Goal: Subscribe to service/newsletter

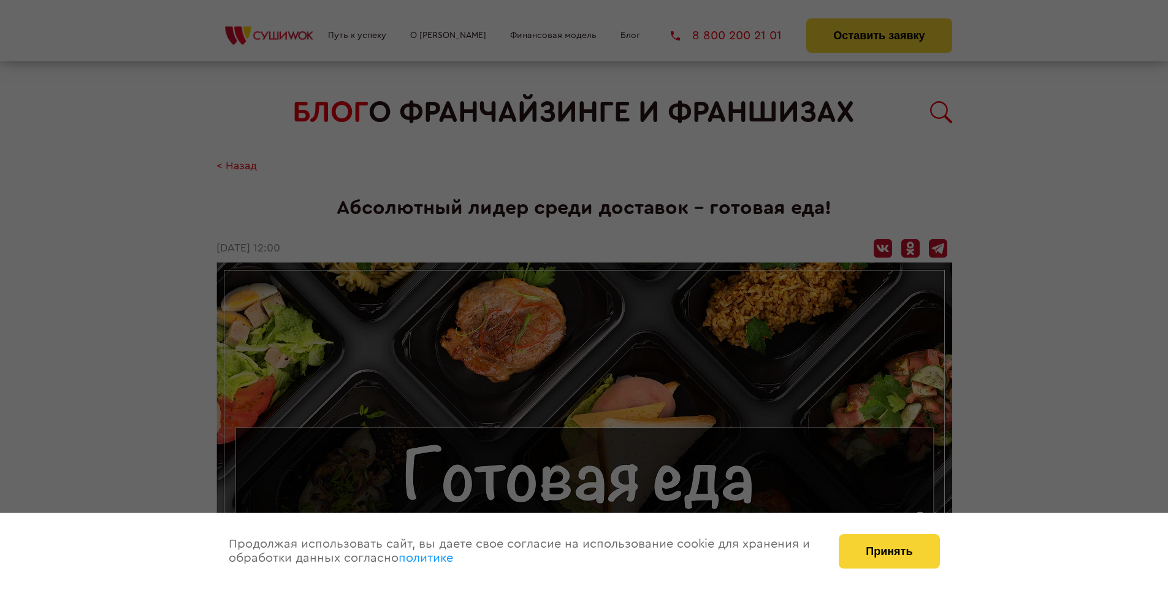
scroll to position [1217, 0]
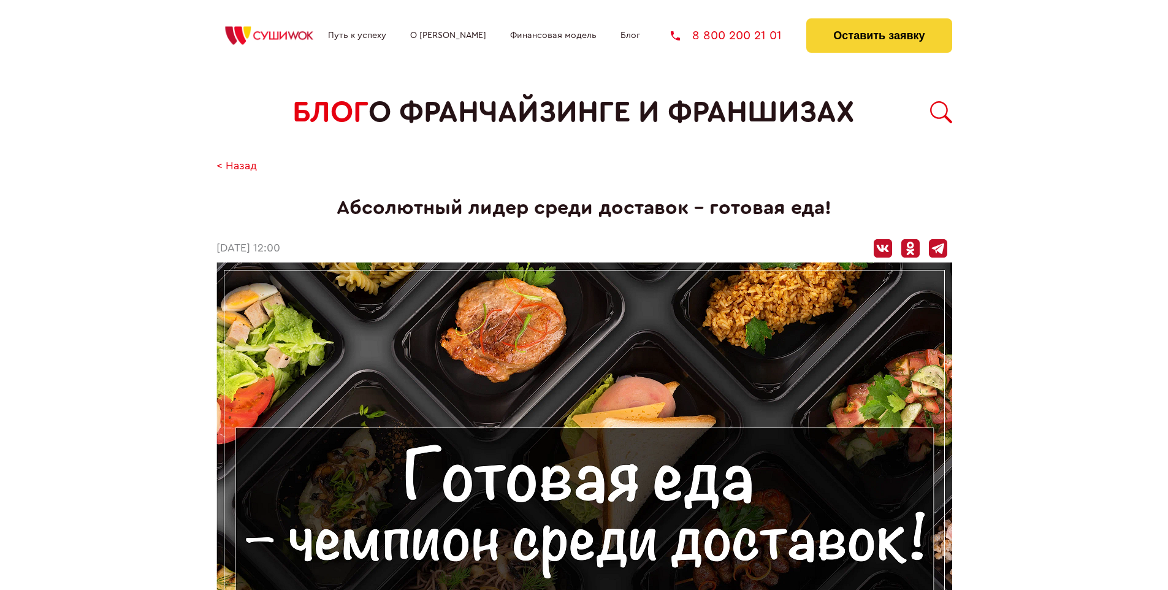
scroll to position [1217, 0]
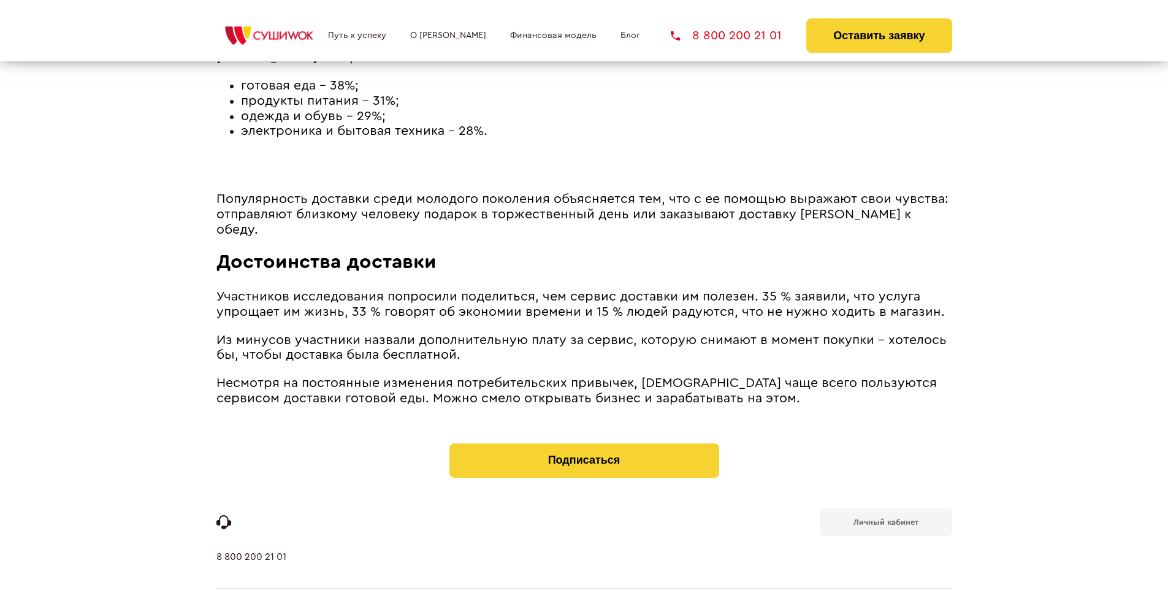
click at [886, 518] on b "Личный кабинет" at bounding box center [886, 522] width 65 height 8
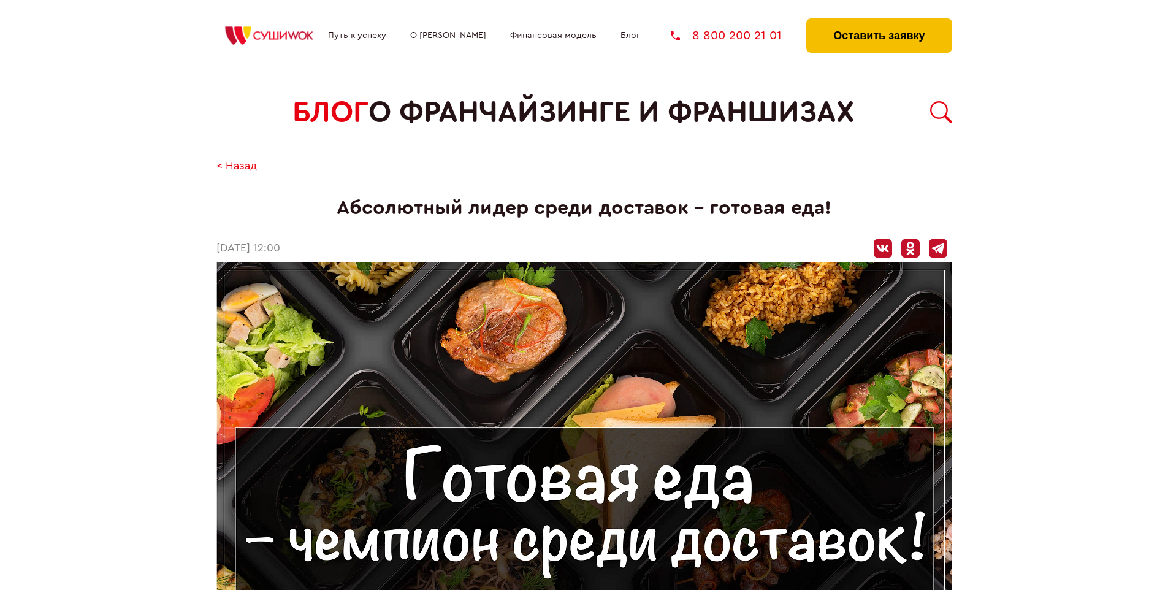
click at [879, 21] on button "Оставить заявку" at bounding box center [878, 35] width 145 height 34
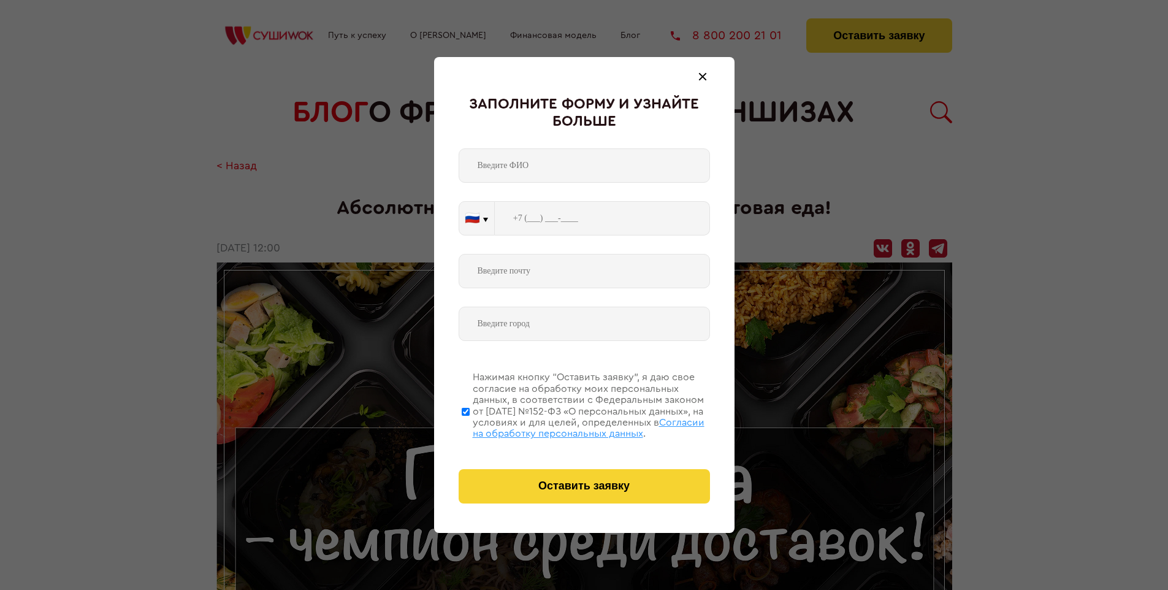
click at [568, 426] on span "Согласии на обработку персональных данных" at bounding box center [589, 428] width 232 height 21
click at [470, 426] on input "Нажимая кнопку “Оставить заявку”, я даю свое согласие на обработку моих персона…" at bounding box center [466, 411] width 8 height 98
checkbox input "false"
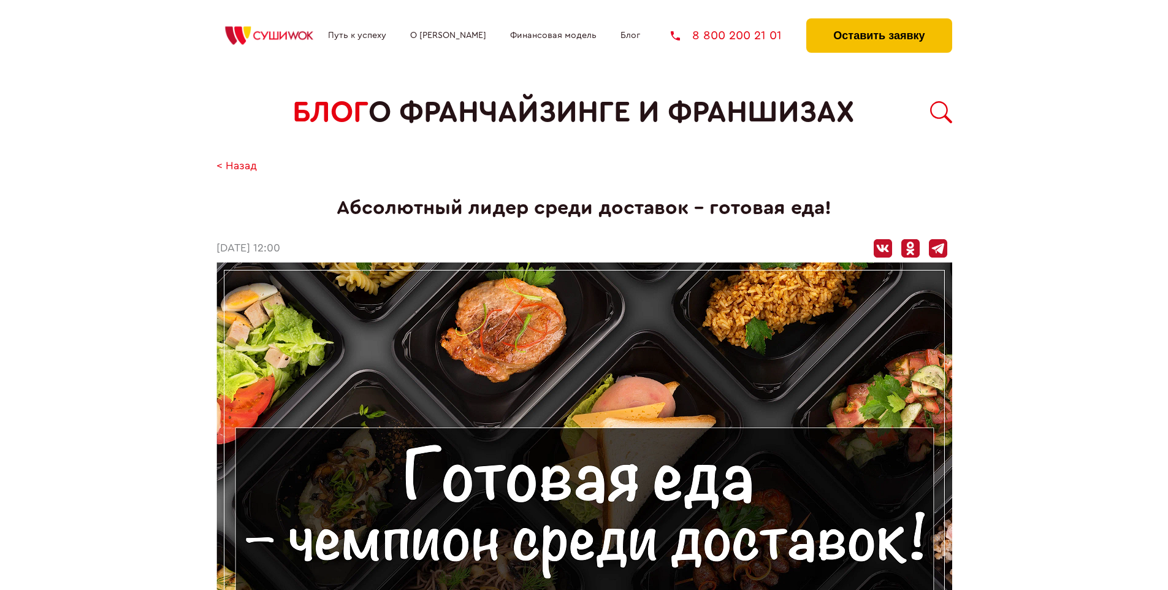
click at [879, 21] on button "Оставить заявку" at bounding box center [878, 35] width 145 height 34
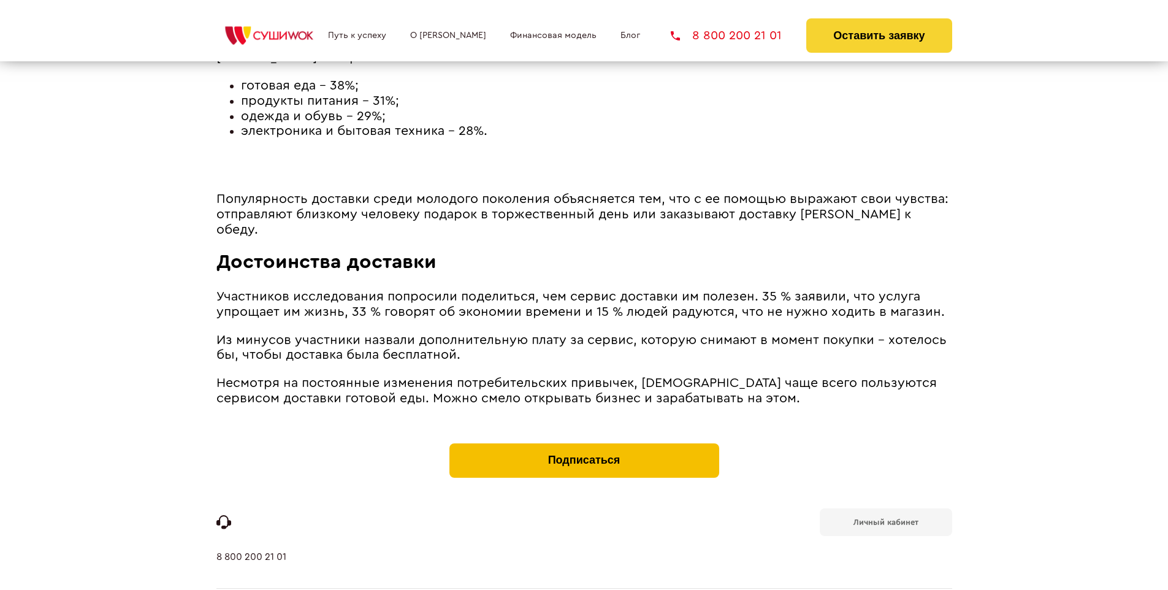
click at [584, 443] on button "Подписаться" at bounding box center [585, 460] width 270 height 34
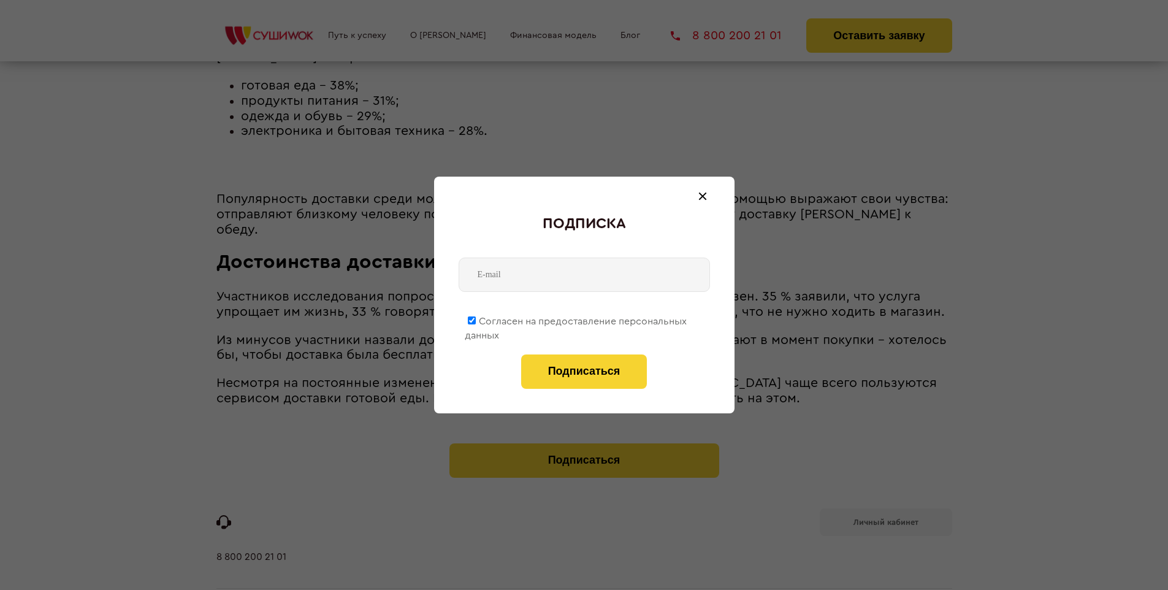
click at [576, 319] on span "Согласен на предоставление персональных данных" at bounding box center [576, 328] width 222 height 24
click at [476, 319] on input "Согласен на предоставление персональных данных" at bounding box center [472, 320] width 8 height 8
checkbox input "false"
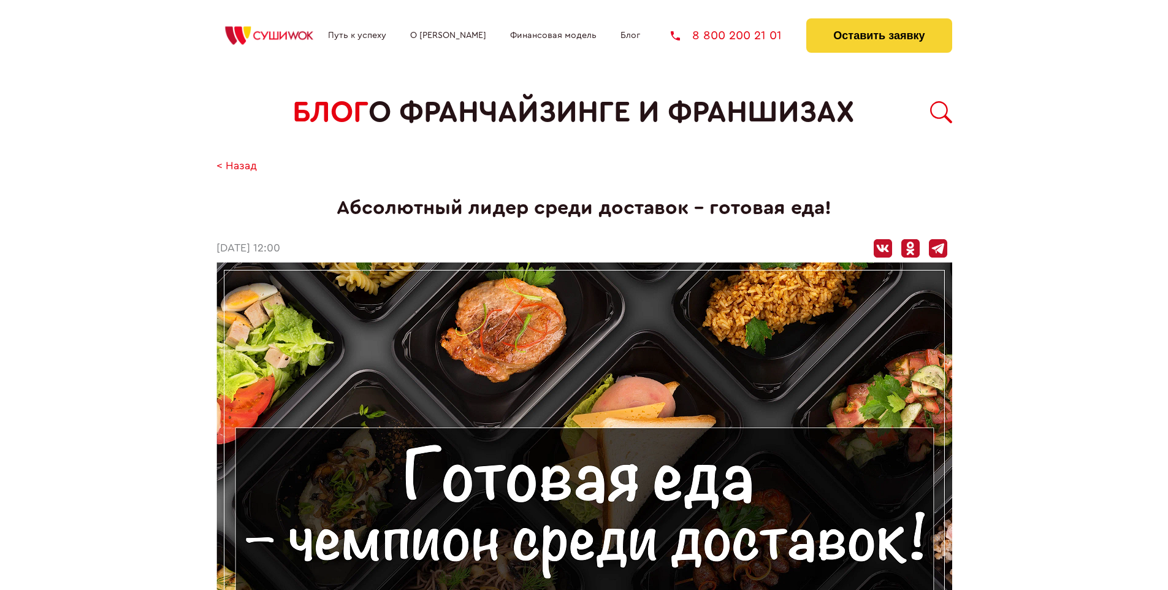
scroll to position [1217, 0]
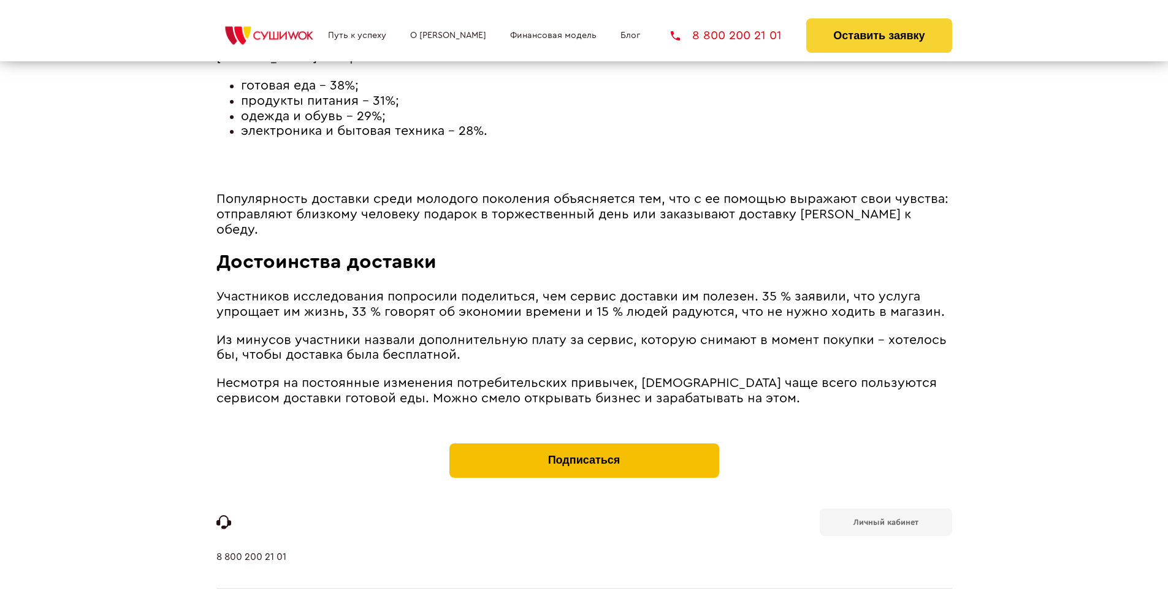
click at [584, 443] on button "Подписаться" at bounding box center [585, 460] width 270 height 34
